Goal: Task Accomplishment & Management: Manage account settings

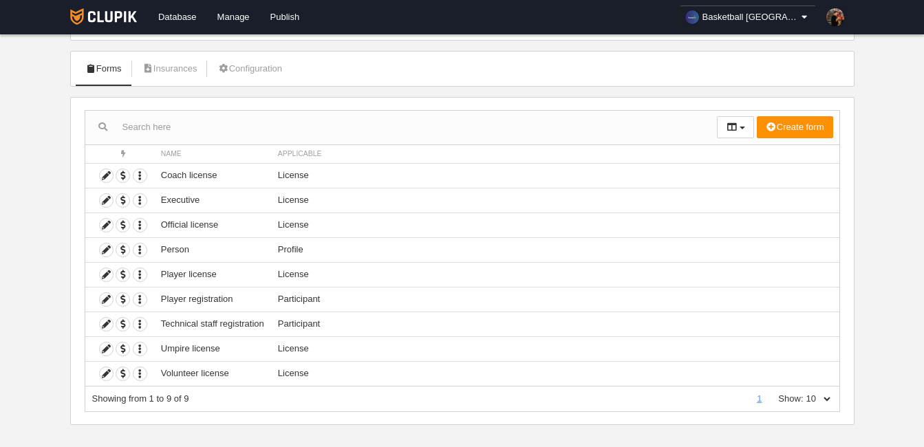
scroll to position [77, 0]
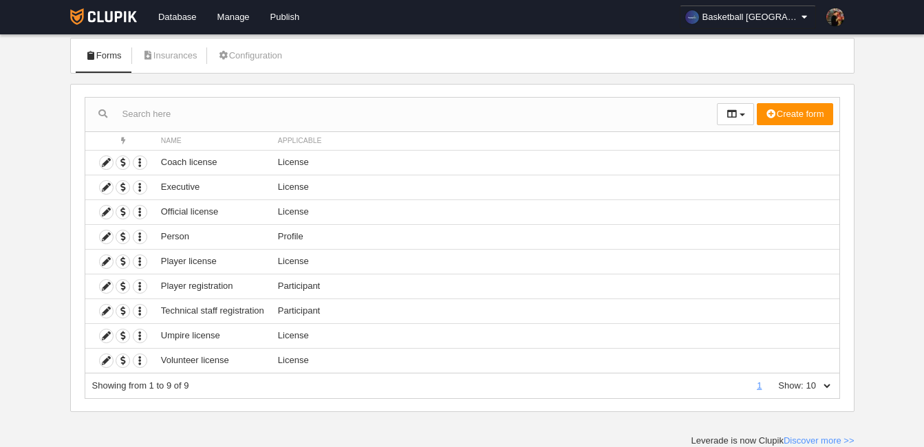
click at [826, 382] on select "10 25 50 100 500" at bounding box center [817, 386] width 29 height 12
select select "50"
click at [803, 380] on select "10 25 50 100 500" at bounding box center [817, 386] width 29 height 12
click at [105, 286] on icon at bounding box center [106, 286] width 13 height 13
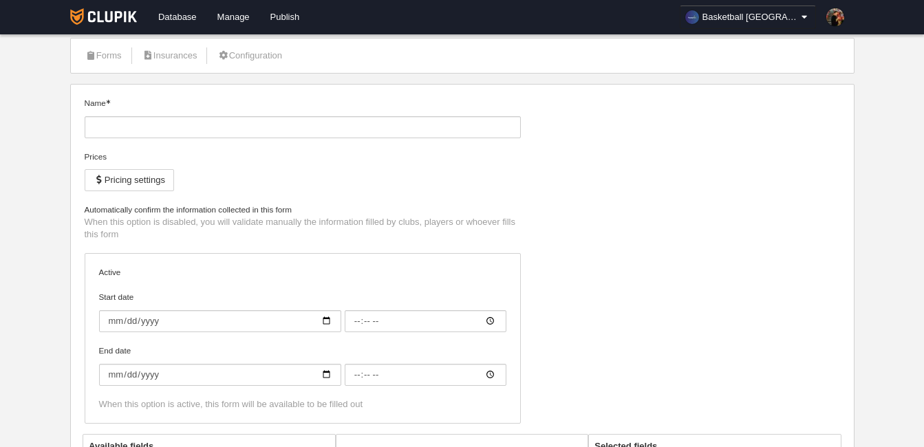
type input "Player registration"
checkbox input "true"
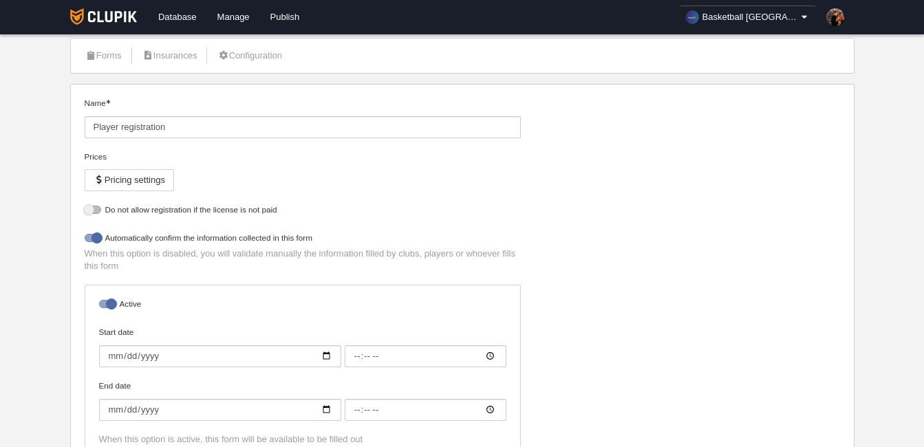
select select "selected"
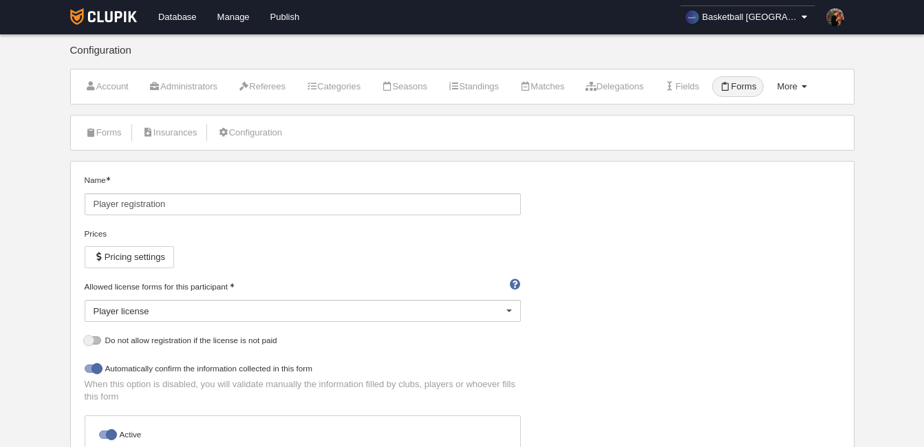
click at [814, 83] on link "More Menu" at bounding box center [791, 86] width 45 height 21
click at [803, 143] on link "Numbering rules" at bounding box center [759, 142] width 109 height 22
